Goal: Register for event/course

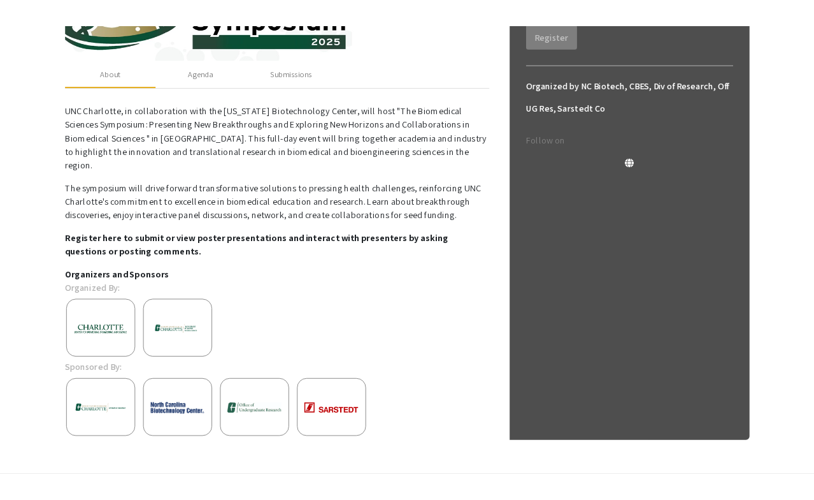
scroll to position [294, 0]
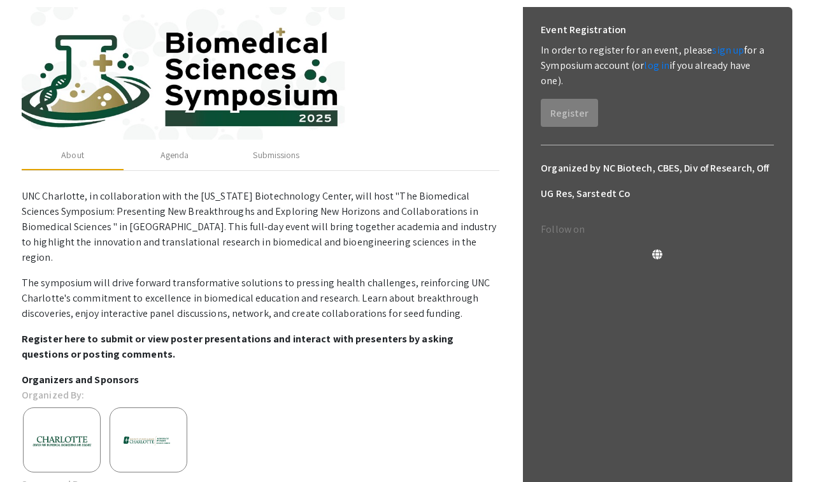
scroll to position [222, 0]
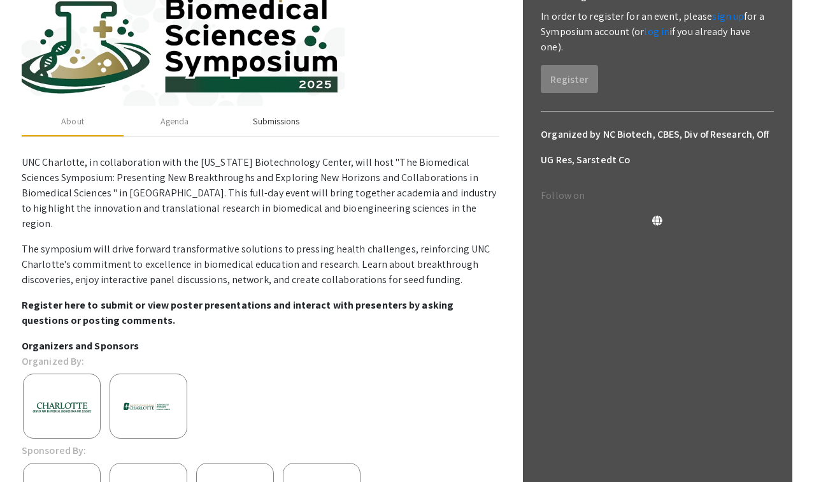
click at [273, 117] on div "Submissions" at bounding box center [276, 121] width 47 height 13
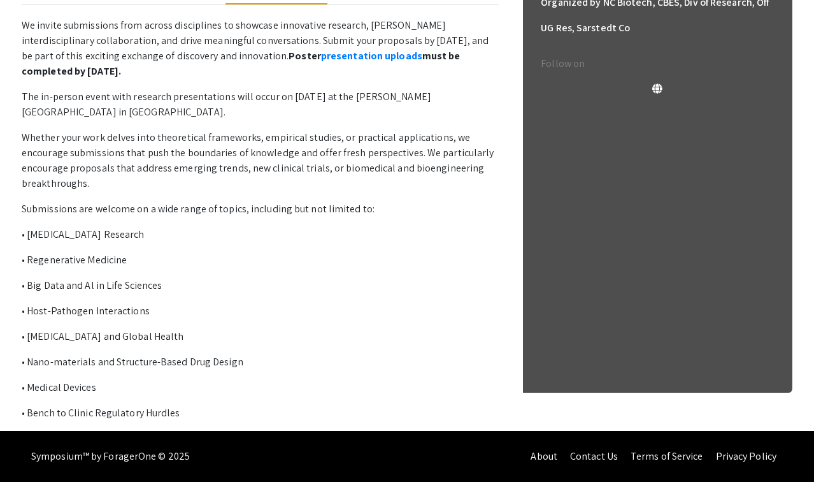
scroll to position [354, 0]
click at [321, 55] on link "presentation uploads" at bounding box center [371, 55] width 101 height 13
